Goal: Transaction & Acquisition: Purchase product/service

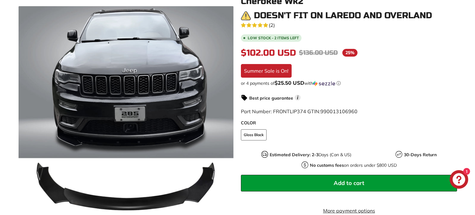
scroll to position [120, 0]
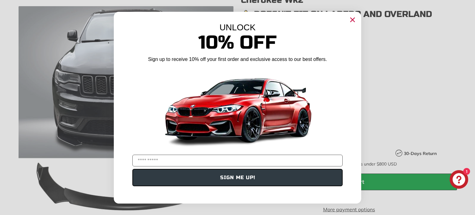
click at [351, 22] on circle "Close dialog" at bounding box center [352, 19] width 9 height 9
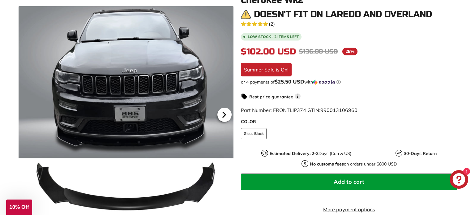
click at [225, 116] on icon at bounding box center [224, 115] width 14 height 14
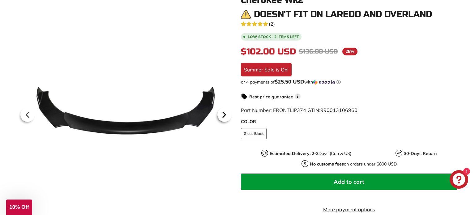
click at [225, 116] on icon at bounding box center [224, 115] width 14 height 14
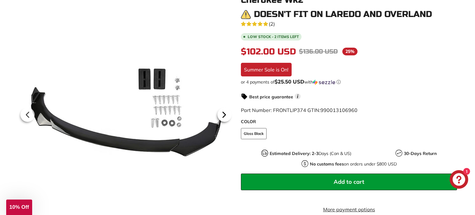
click at [225, 116] on icon at bounding box center [224, 115] width 14 height 14
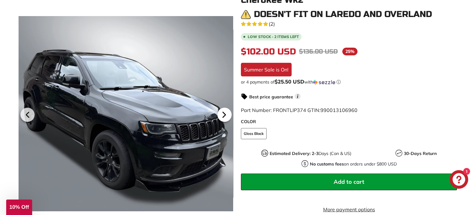
click at [225, 116] on icon at bounding box center [224, 115] width 14 height 14
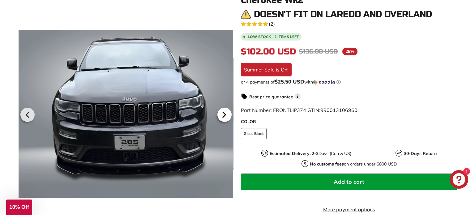
click at [225, 116] on icon at bounding box center [224, 115] width 14 height 14
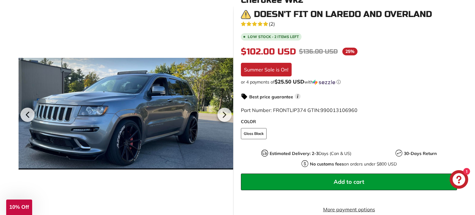
scroll to position [0, 61]
click at [222, 114] on icon at bounding box center [224, 115] width 14 height 14
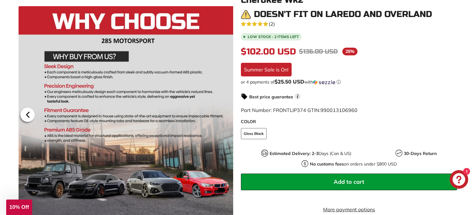
drag, startPoint x: 15, startPoint y: 116, endPoint x: 34, endPoint y: 117, distance: 18.6
click at [18, 116] on div ".cls-1{fill:none;stroke:#000;stroke-miterlimit:10;stroke-width:2px} .cls-1{fill…" at bounding box center [122, 131] width 223 height 251
click at [32, 117] on icon at bounding box center [28, 115] width 14 height 14
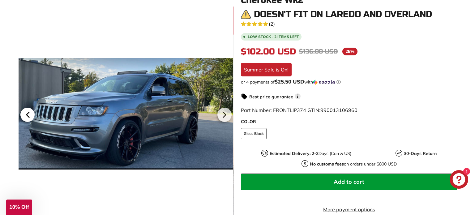
click at [32, 116] on icon at bounding box center [28, 115] width 14 height 14
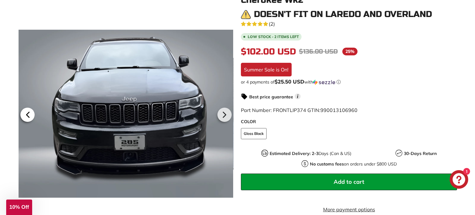
click at [32, 116] on icon at bounding box center [28, 115] width 14 height 14
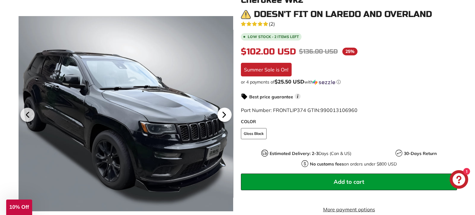
click at [229, 115] on icon at bounding box center [224, 115] width 14 height 14
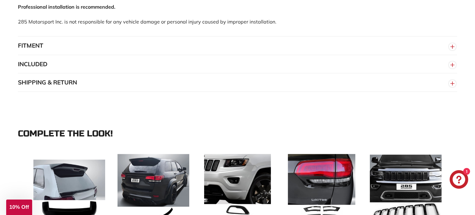
scroll to position [495, 0]
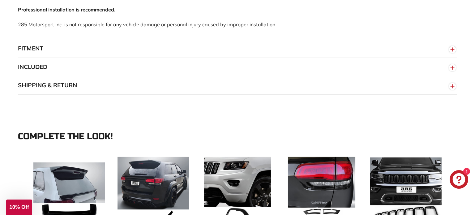
click at [51, 58] on button "FITMENT" at bounding box center [237, 48] width 439 height 19
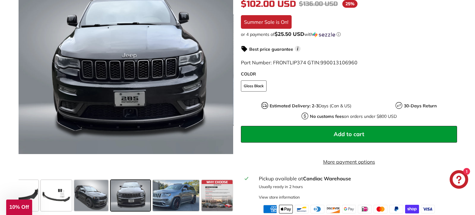
scroll to position [129, 0]
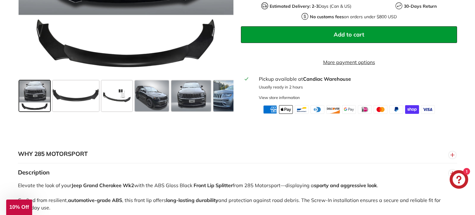
scroll to position [268, 0]
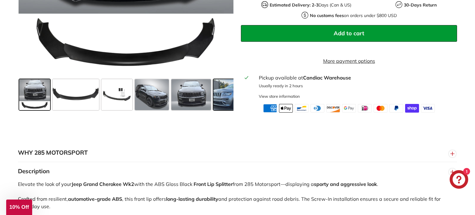
click at [219, 101] on span at bounding box center [236, 94] width 46 height 31
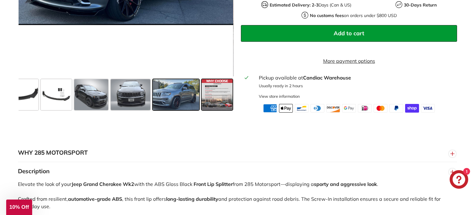
scroll to position [159, 0]
